Goal: Transaction & Acquisition: Purchase product/service

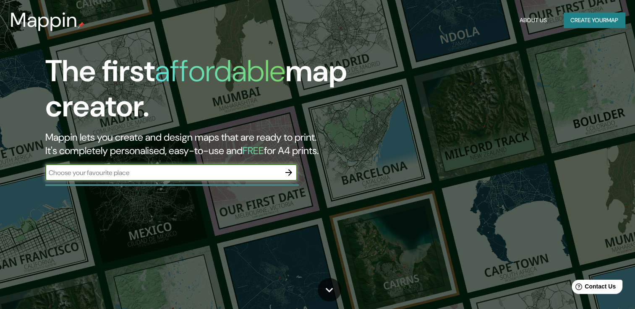
click at [290, 172] on icon "button" at bounding box center [288, 172] width 7 height 7
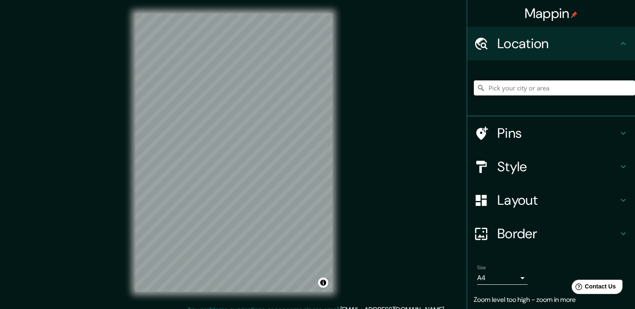
click at [492, 87] on input "Pick your city or area" at bounding box center [553, 88] width 161 height 15
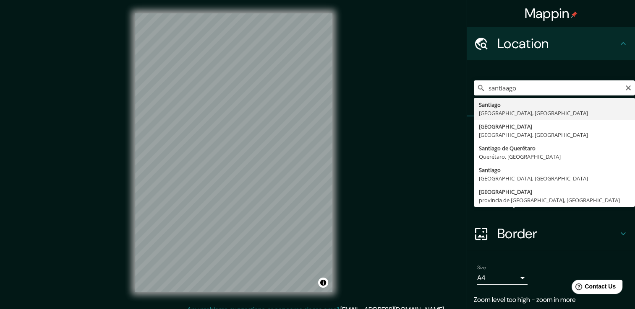
type input "[GEOGRAPHIC_DATA], [GEOGRAPHIC_DATA], [GEOGRAPHIC_DATA]"
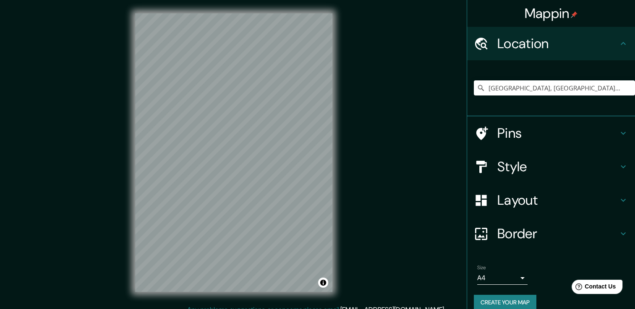
click at [513, 280] on body "Mappin Location [GEOGRAPHIC_DATA], [GEOGRAPHIC_DATA], [GEOGRAPHIC_DATA] Pins St…" at bounding box center [317, 154] width 635 height 309
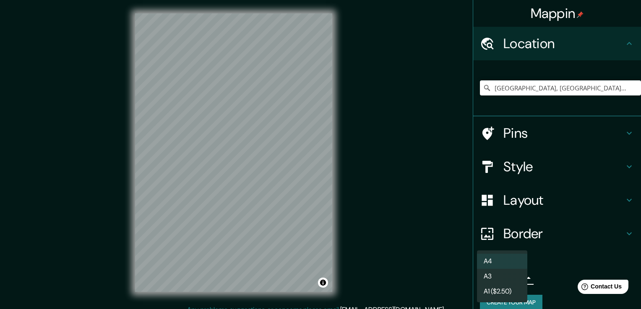
click at [500, 274] on li "A3" at bounding box center [502, 276] width 50 height 15
type input "a4"
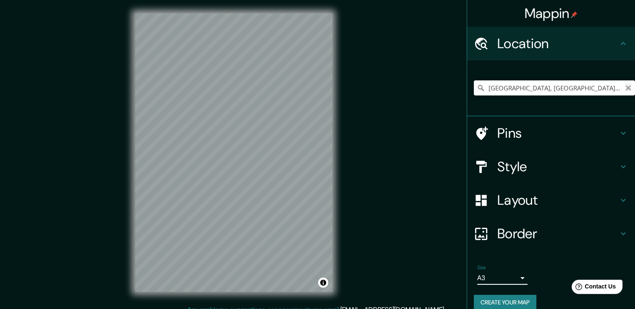
click at [625, 89] on icon "Clear" at bounding box center [627, 88] width 5 height 5
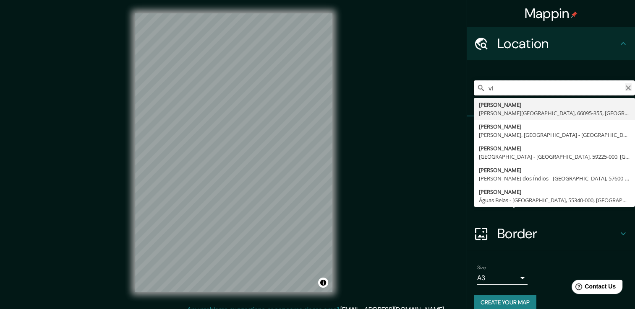
type input "v"
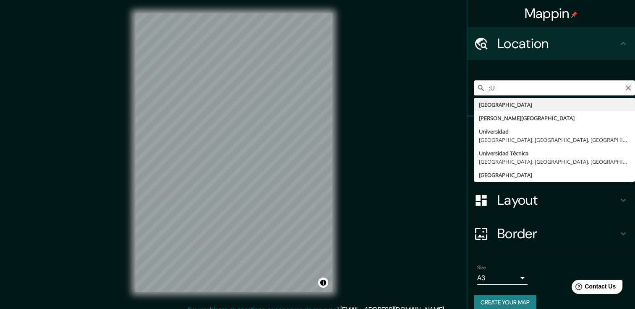
type input ";"
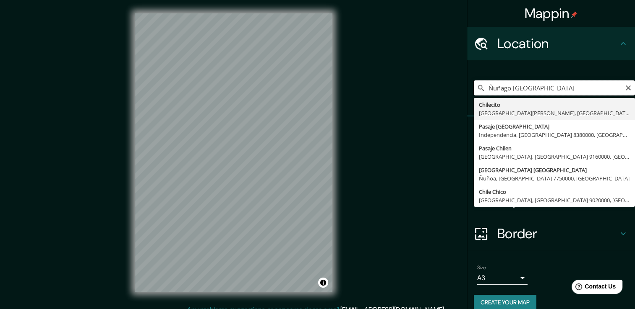
drag, startPoint x: 520, startPoint y: 88, endPoint x: 497, endPoint y: 89, distance: 23.5
click at [497, 89] on input "Ñuñago [GEOGRAPHIC_DATA]" at bounding box center [553, 88] width 161 height 15
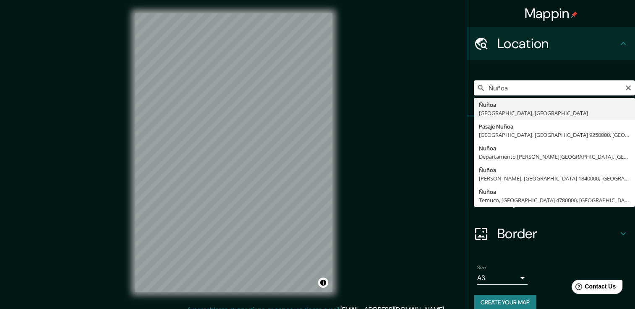
type input "Ñuñoa, [GEOGRAPHIC_DATA], [GEOGRAPHIC_DATA]"
